Goal: Use online tool/utility: Utilize a website feature to perform a specific function

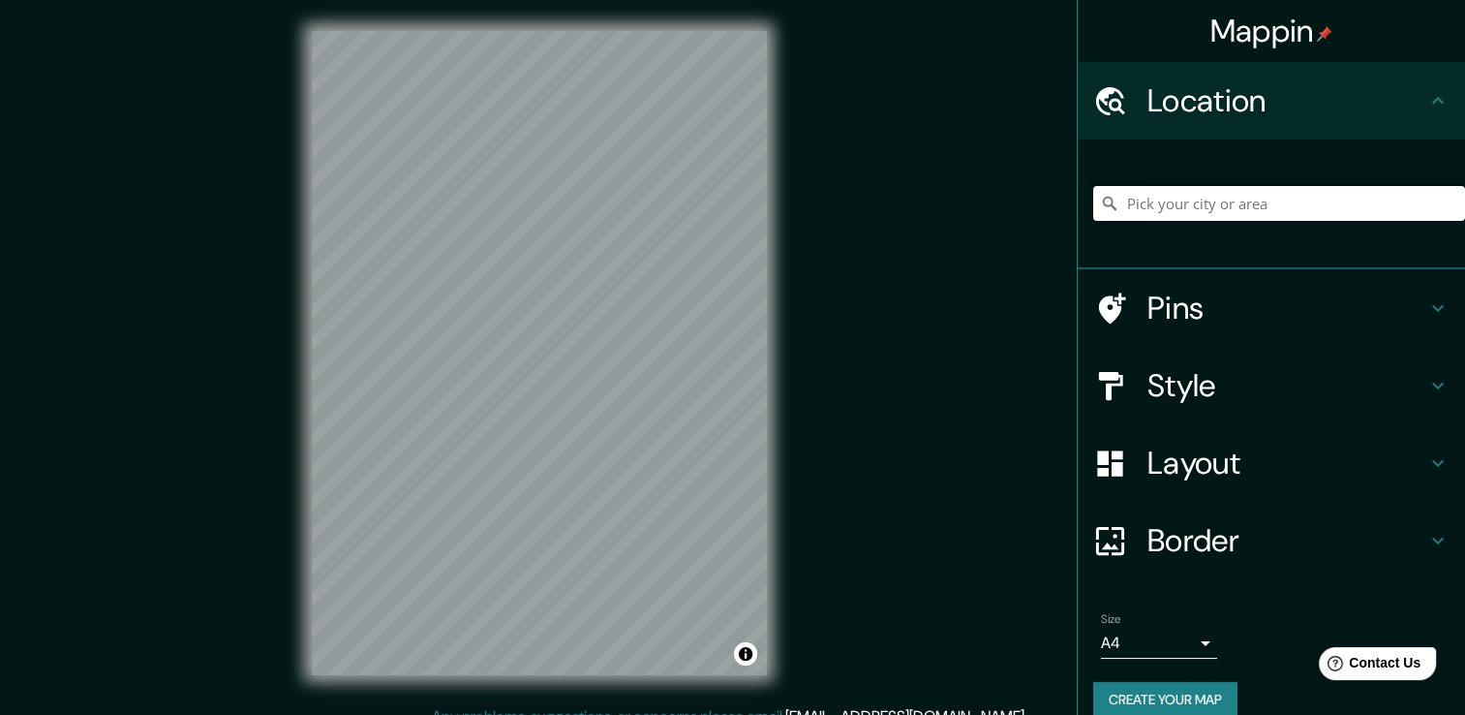
click at [1148, 198] on input "Pick your city or area" at bounding box center [1279, 203] width 372 height 35
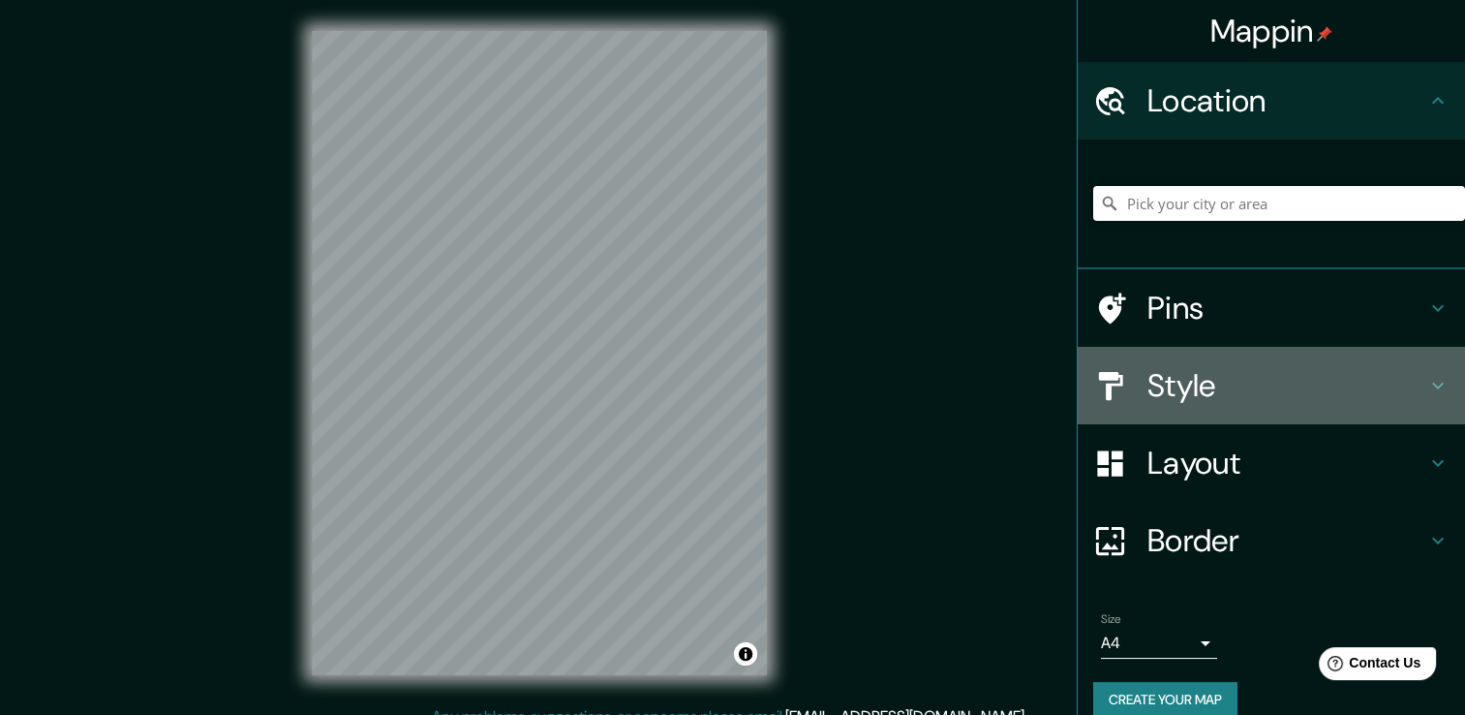
click at [1213, 393] on h4 "Style" at bounding box center [1286, 385] width 279 height 39
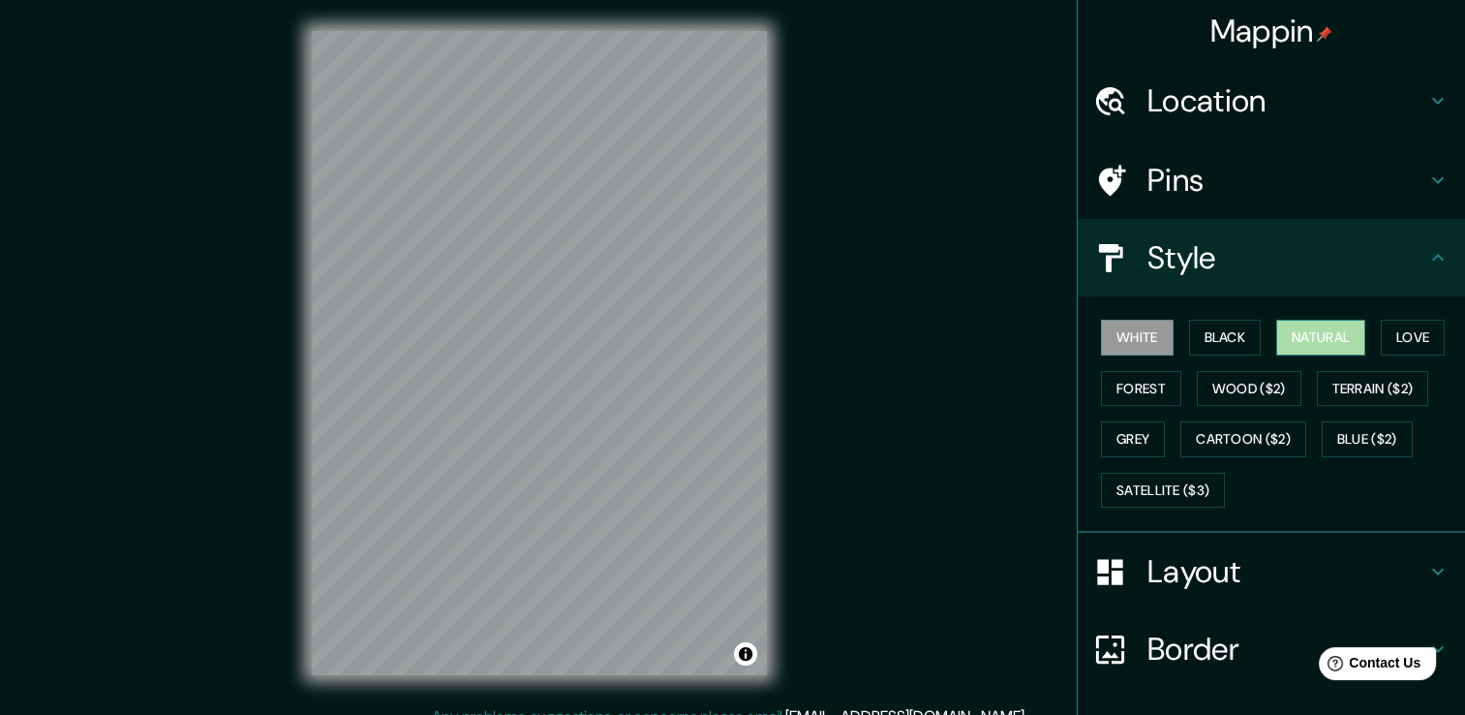
click at [1278, 334] on button "Natural" at bounding box center [1320, 338] width 89 height 36
click at [1401, 337] on button "Love" at bounding box center [1413, 338] width 64 height 36
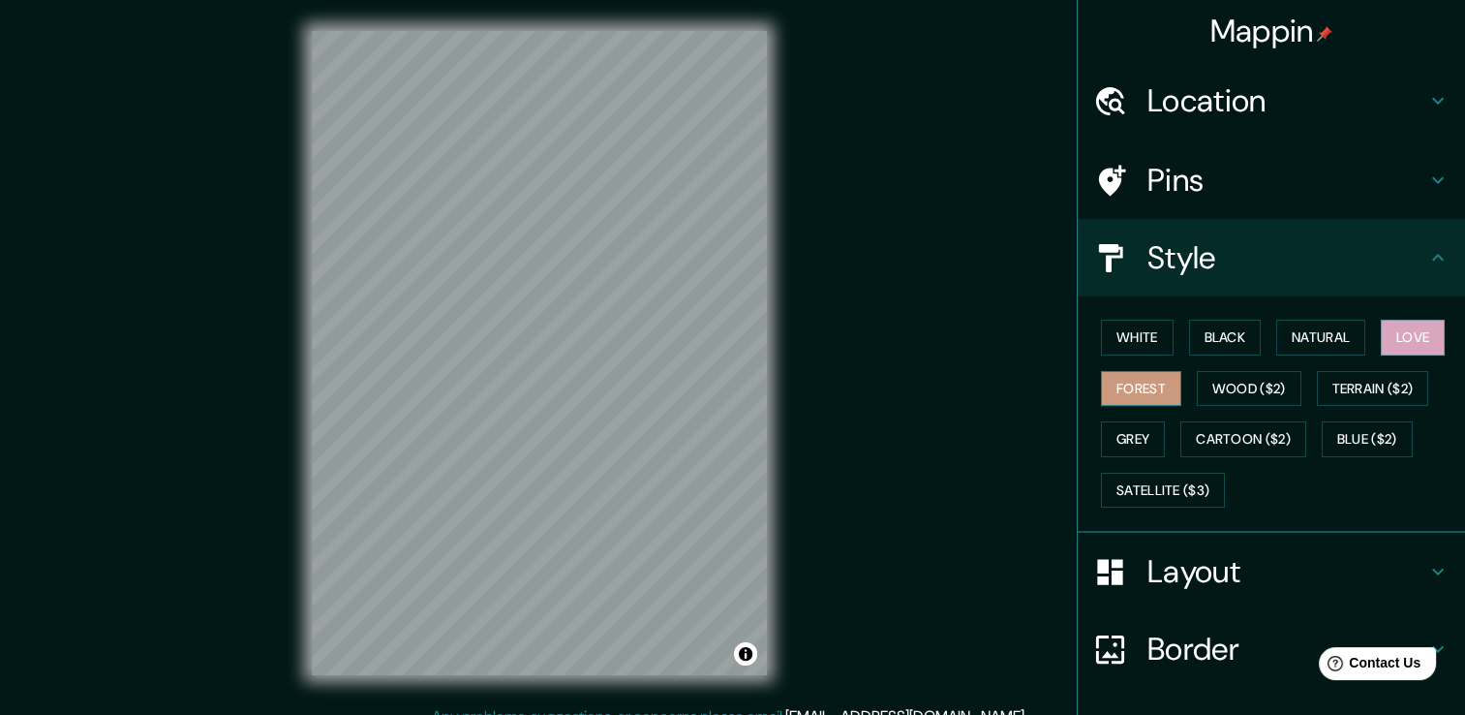
click at [1139, 386] on button "Forest" at bounding box center [1141, 389] width 80 height 36
click at [1216, 338] on button "Black" at bounding box center [1225, 338] width 73 height 36
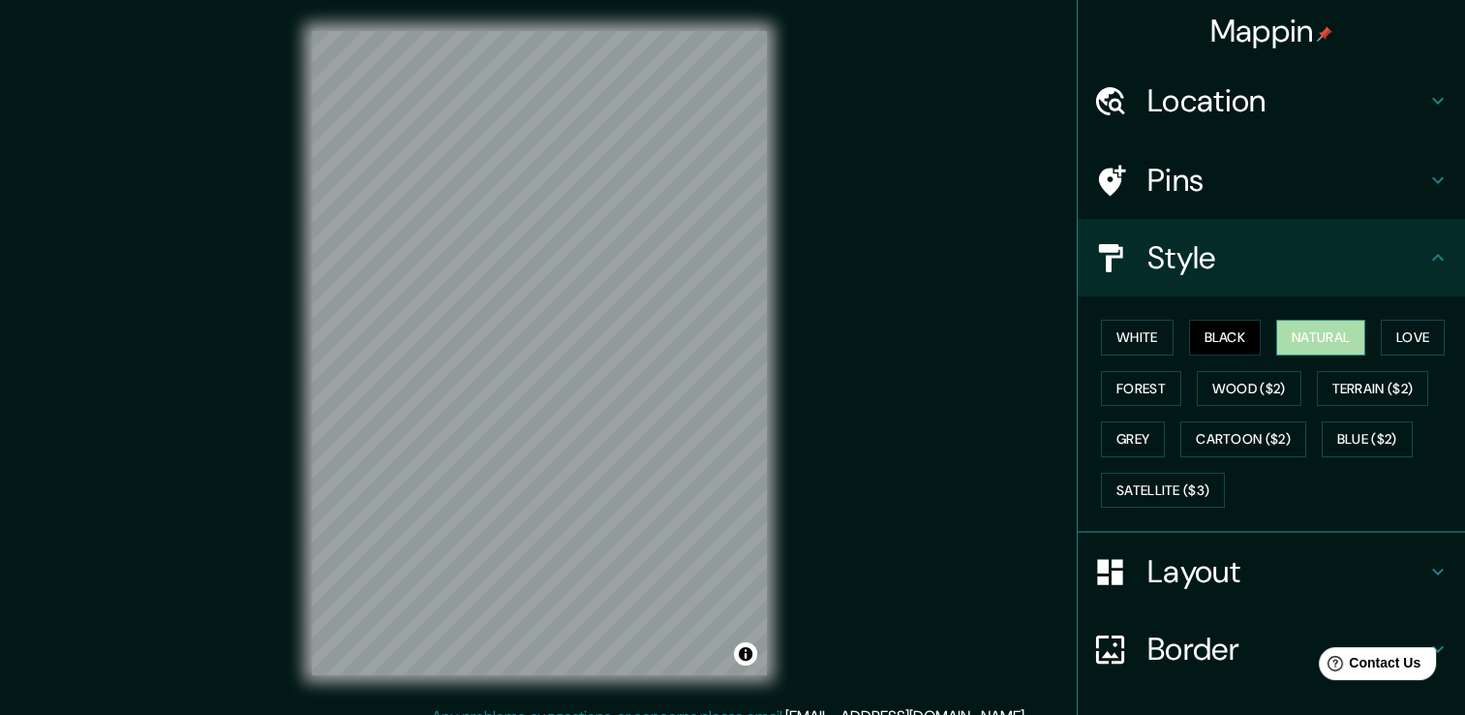
click at [1276, 328] on button "Natural" at bounding box center [1320, 338] width 89 height 36
click at [1381, 350] on button "Love" at bounding box center [1413, 338] width 64 height 36
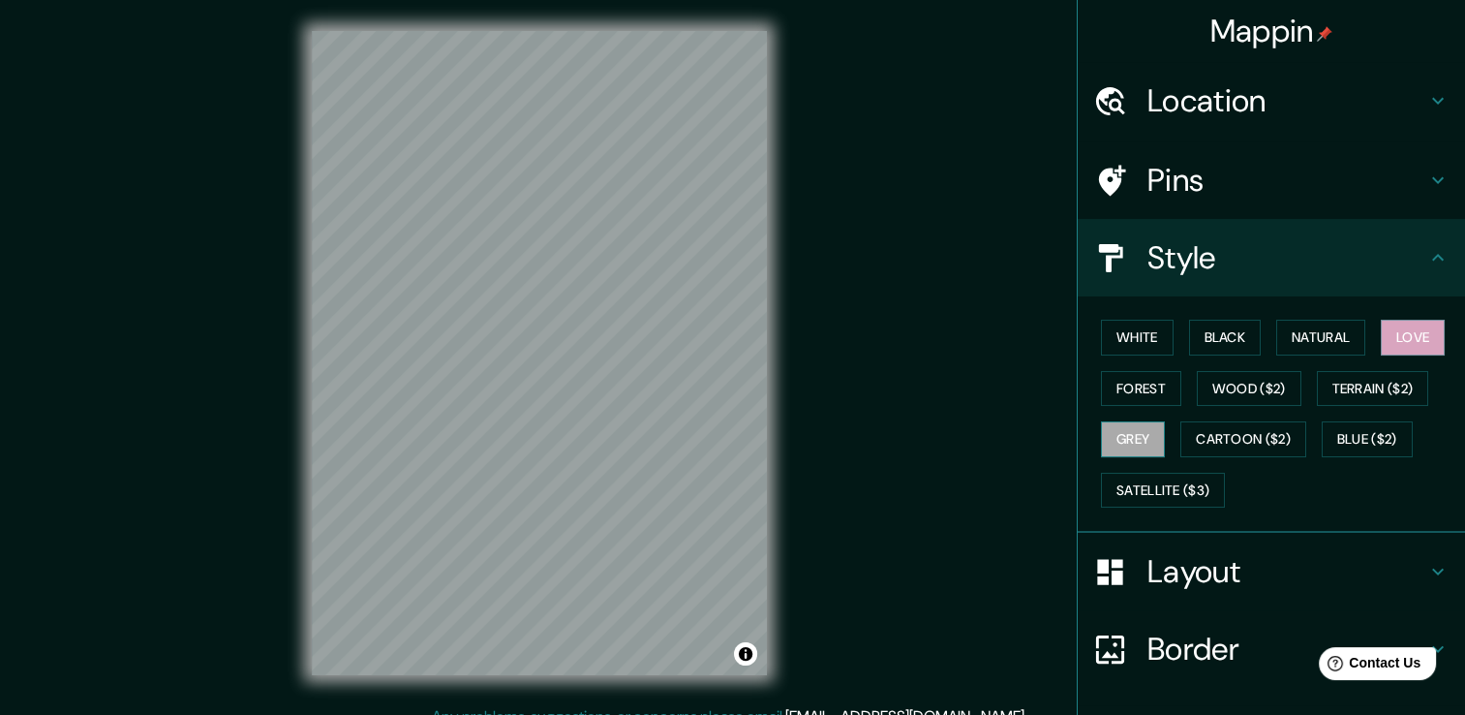
click at [1126, 442] on button "Grey" at bounding box center [1133, 439] width 64 height 36
